Goal: Task Accomplishment & Management: Use online tool/utility

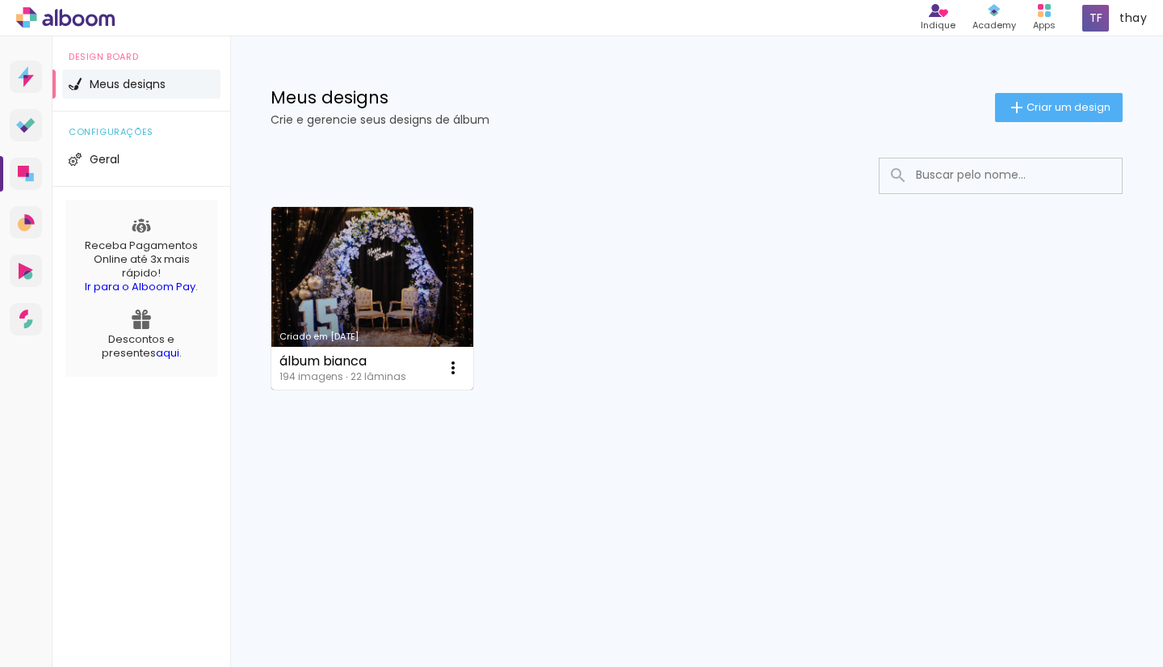
click at [391, 298] on link "Criado em [DATE]" at bounding box center [372, 298] width 202 height 183
